Goal: Task Accomplishment & Management: Complete application form

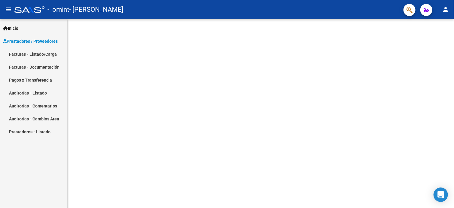
click at [29, 54] on link "Facturas - Listado/Carga" at bounding box center [33, 54] width 67 height 13
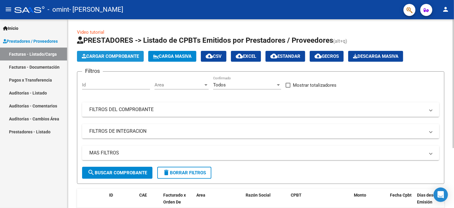
click at [106, 59] on button "Cargar Comprobante" at bounding box center [110, 56] width 67 height 11
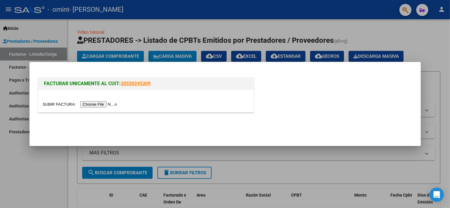
click at [112, 105] on input "file" at bounding box center [81, 104] width 76 height 6
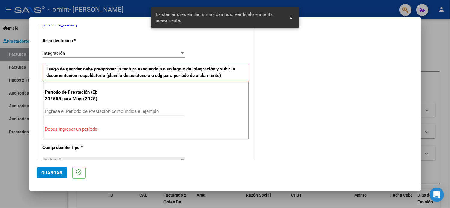
scroll to position [130, 0]
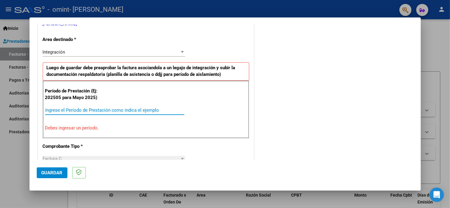
click at [87, 107] on input "Ingrese el Período de Prestación como indica el ejemplo" at bounding box center [114, 109] width 139 height 5
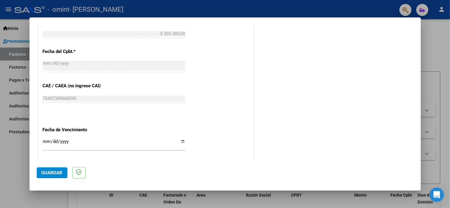
scroll to position [361, 0]
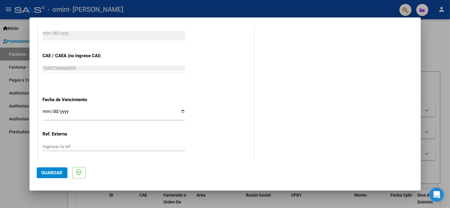
type input "202509"
click at [183, 111] on input "Ingresar la fecha" at bounding box center [114, 114] width 142 height 10
type input "[DATE]"
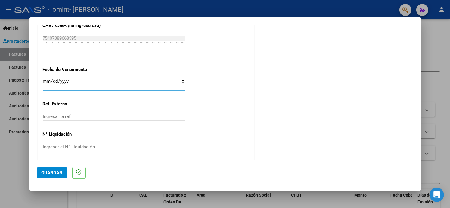
scroll to position [394, 0]
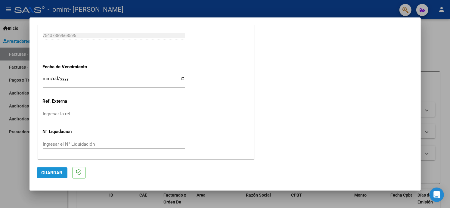
click at [50, 172] on span "Guardar" at bounding box center [52, 172] width 21 height 5
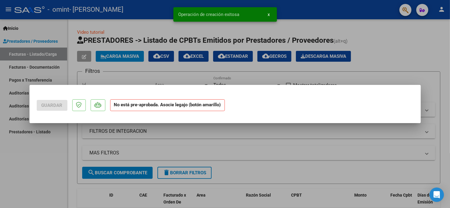
scroll to position [0, 0]
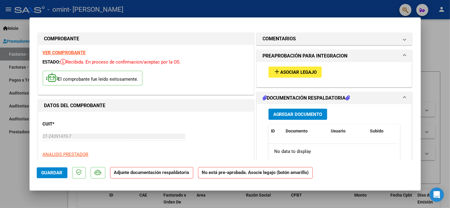
click at [310, 113] on span "Agregar Documento" at bounding box center [297, 114] width 49 height 5
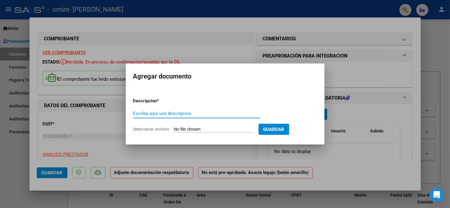
click at [159, 113] on input "Escriba aquí una descripcion" at bounding box center [196, 113] width 127 height 5
type input "a"
type input "ASISTENCIA"
click at [198, 128] on input "Seleccionar Archivo" at bounding box center [214, 130] width 80 height 6
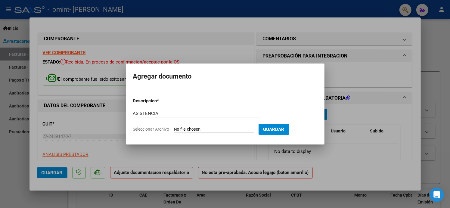
type input "C:\fakepath\ASISTENCIA SEPTIEMBRE [PERSON_NAME].pdf"
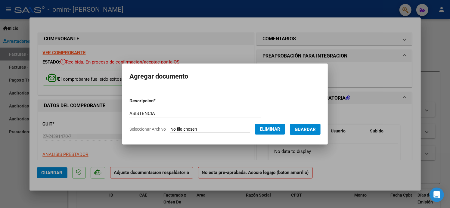
click at [316, 130] on span "Guardar" at bounding box center [304, 129] width 21 height 5
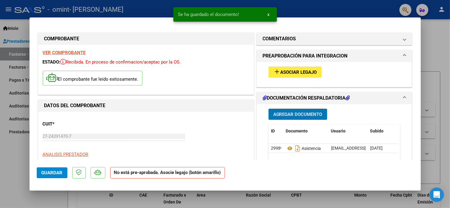
click at [303, 116] on span "Agregar Documento" at bounding box center [297, 114] width 49 height 5
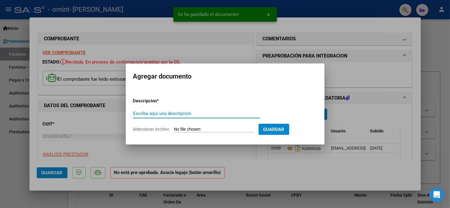
click at [170, 115] on input "Escriba aquí una descripcion" at bounding box center [196, 113] width 127 height 5
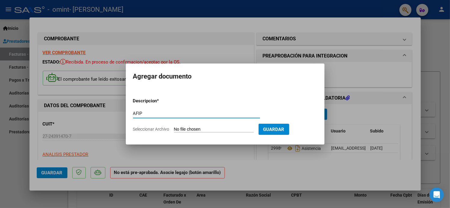
type input "AFIP"
click at [189, 131] on input "Seleccionar Archivo" at bounding box center [214, 130] width 80 height 6
type input "C:\fakepath\AFIP.pdf"
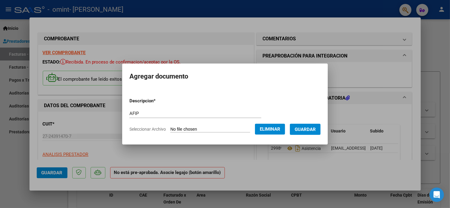
click at [306, 128] on span "Guardar" at bounding box center [304, 129] width 21 height 5
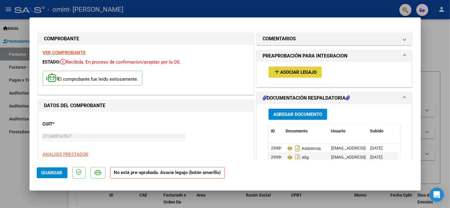
click at [297, 70] on span "Asociar Legajo" at bounding box center [298, 71] width 36 height 5
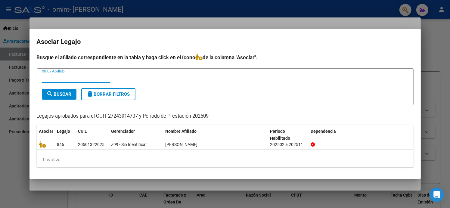
click at [79, 79] on input "CUIL / Apellido" at bounding box center [76, 77] width 68 height 5
type input "DIAZ"
click at [64, 92] on span "search Buscar" at bounding box center [59, 93] width 25 height 5
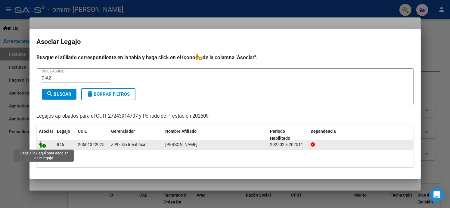
click at [44, 146] on icon at bounding box center [42, 144] width 7 height 7
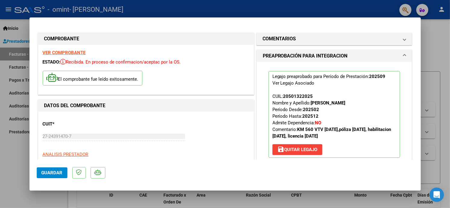
click at [55, 171] on span "Guardar" at bounding box center [52, 172] width 21 height 5
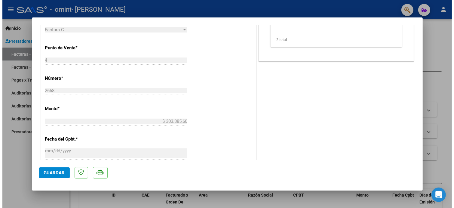
scroll to position [42, 0]
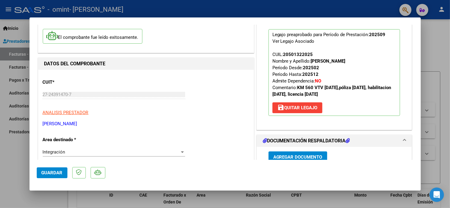
click at [44, 178] on button "Guardar" at bounding box center [52, 172] width 31 height 11
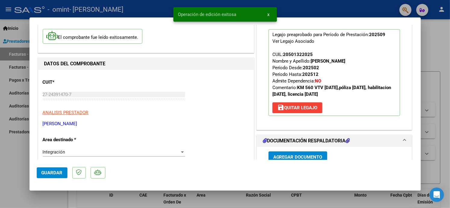
click at [436, 36] on div at bounding box center [225, 104] width 450 height 208
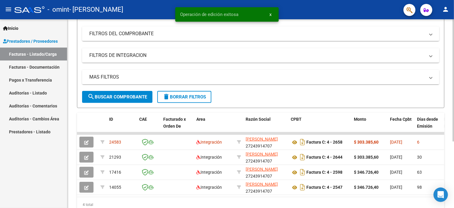
scroll to position [90, 0]
